Goal: Task Accomplishment & Management: Manage account settings

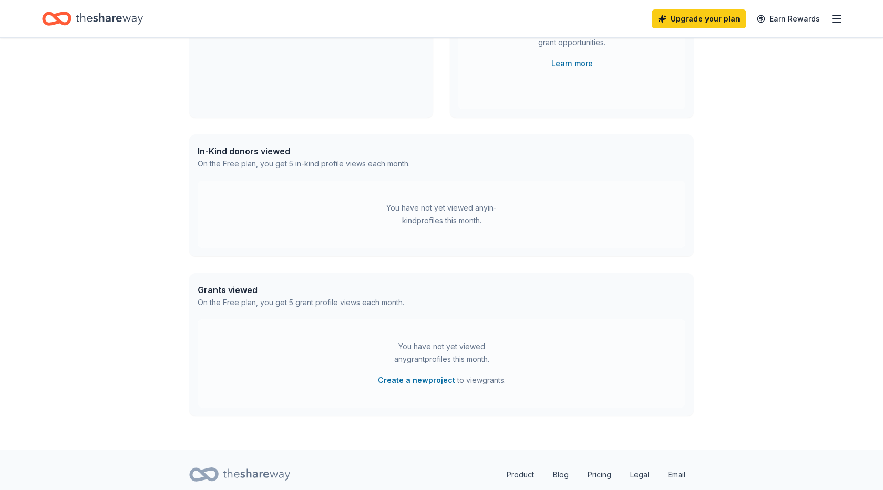
click at [685, 226] on div "In-Kind donors viewed On the Free plan, you get 5 in-kind profile views each mo…" at bounding box center [441, 195] width 504 height 122
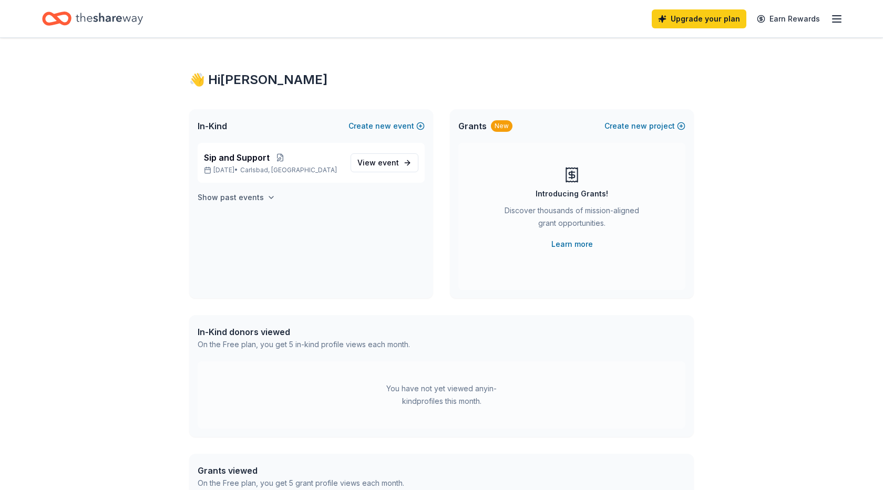
click at [252, 198] on h4 "Show past events" at bounding box center [231, 197] width 66 height 13
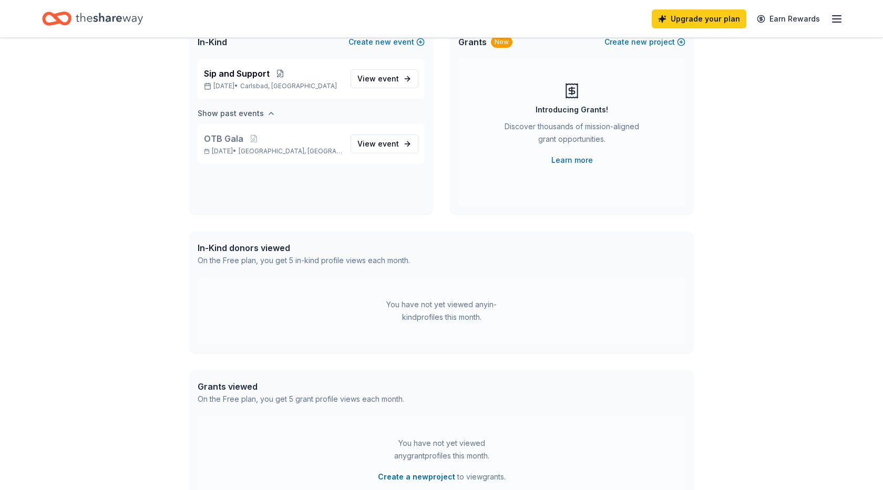
scroll to position [85, 0]
click at [249, 249] on div "In-Kind donors viewed" at bounding box center [304, 247] width 212 height 13
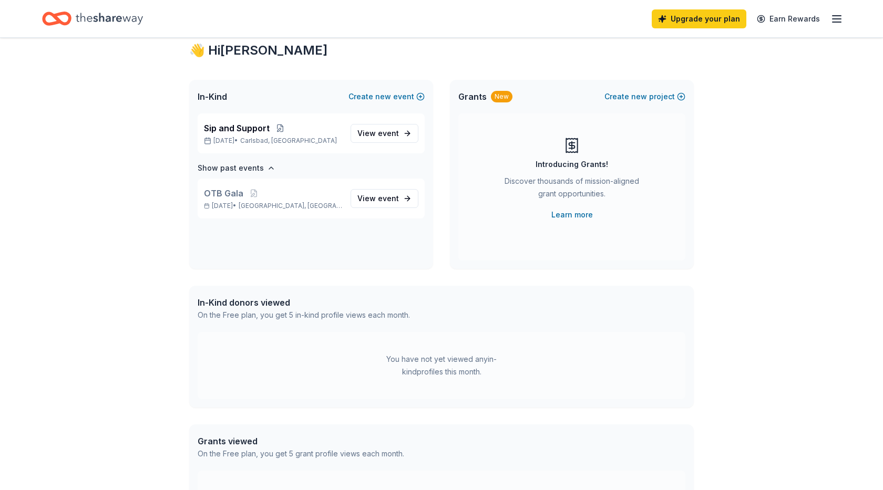
scroll to position [0, 0]
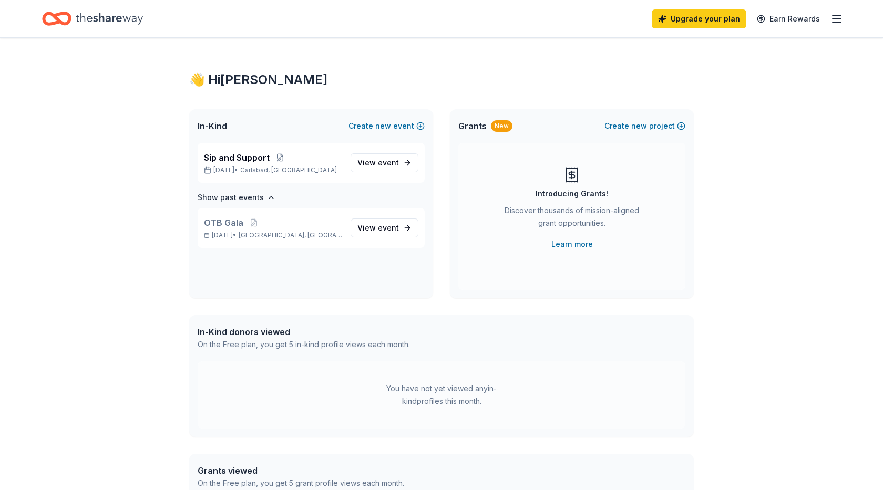
click at [837, 22] on line "button" at bounding box center [836, 22] width 8 height 0
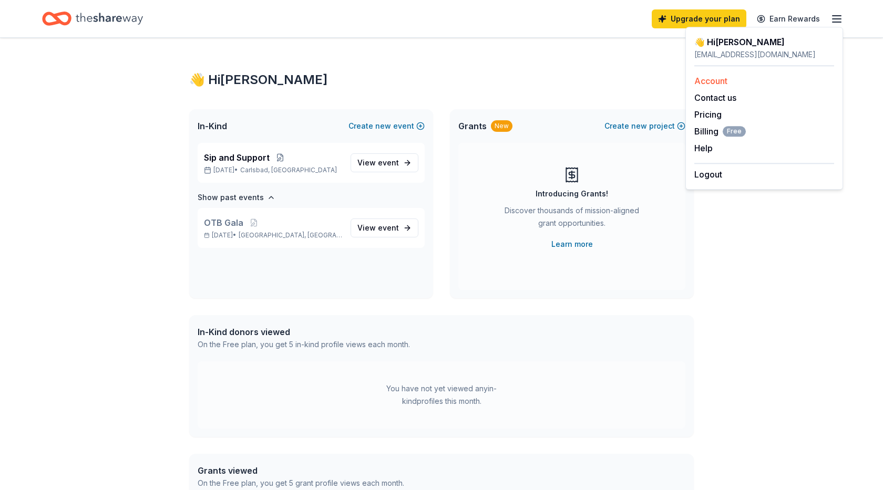
click at [723, 85] on link "Account" at bounding box center [710, 81] width 33 height 11
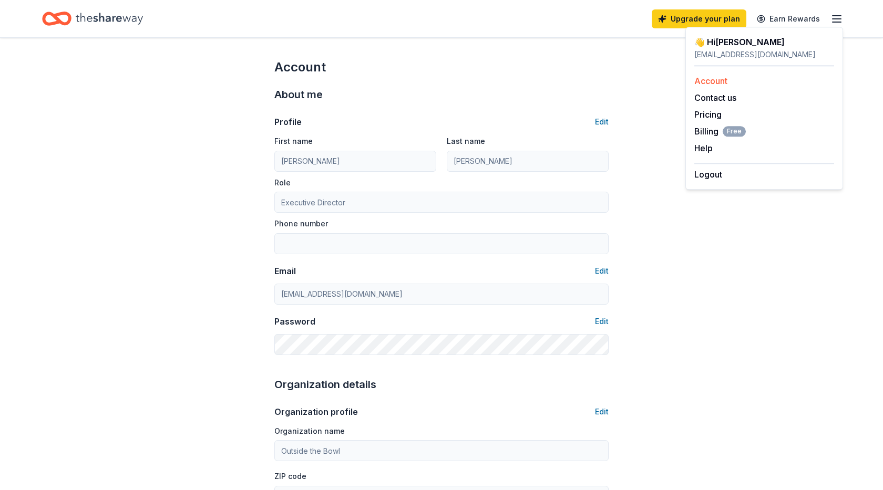
click at [715, 81] on link "Account" at bounding box center [710, 81] width 33 height 11
click at [531, 61] on div "Account" at bounding box center [441, 67] width 334 height 17
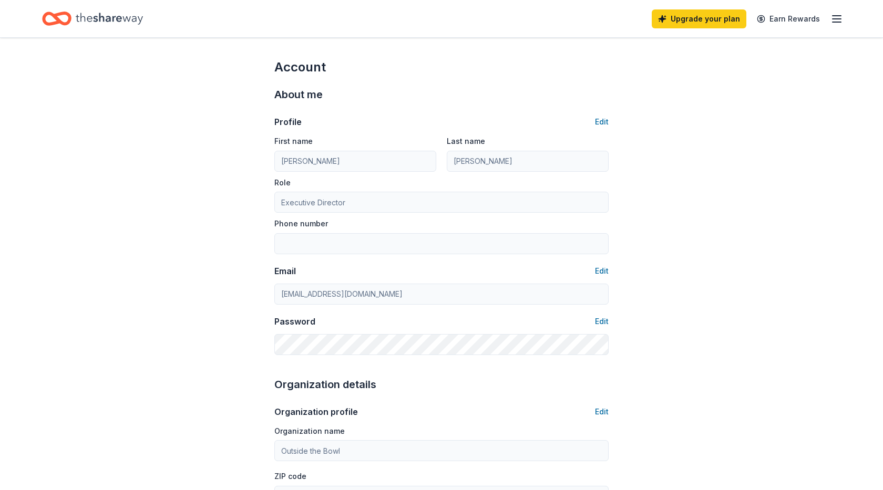
click at [13, 3] on div "Upgrade your plan Earn Rewards" at bounding box center [441, 18] width 883 height 37
